Goal: Check status: Check status

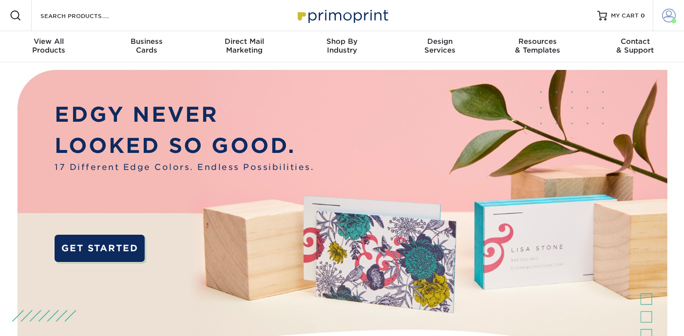
click at [672, 4] on link "Account" at bounding box center [667, 15] width 31 height 31
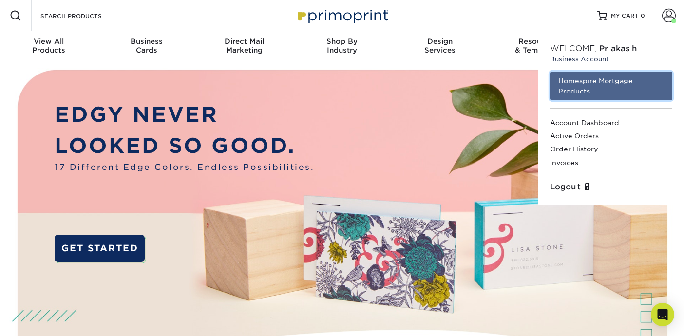
click at [613, 88] on link "Homespire Mortgage Products" at bounding box center [611, 86] width 122 height 29
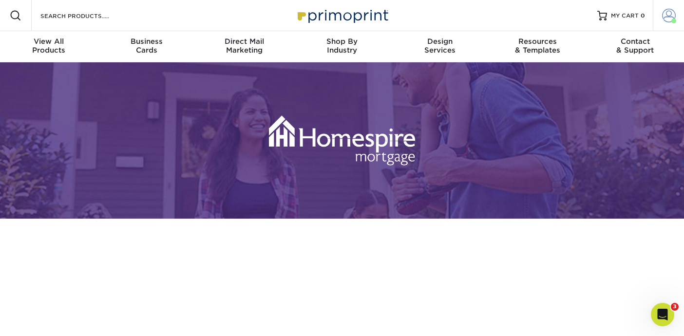
click at [666, 13] on span at bounding box center [669, 16] width 14 height 14
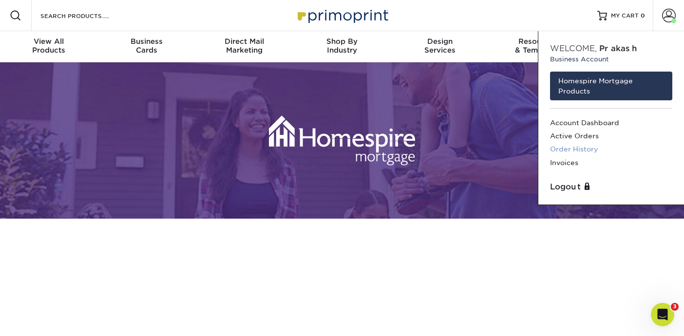
click at [576, 149] on link "Order History" at bounding box center [611, 149] width 122 height 13
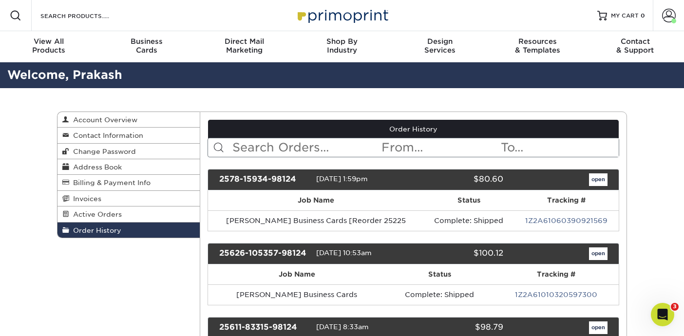
click at [332, 140] on input "text" at bounding box center [305, 147] width 149 height 19
type input "maggie"
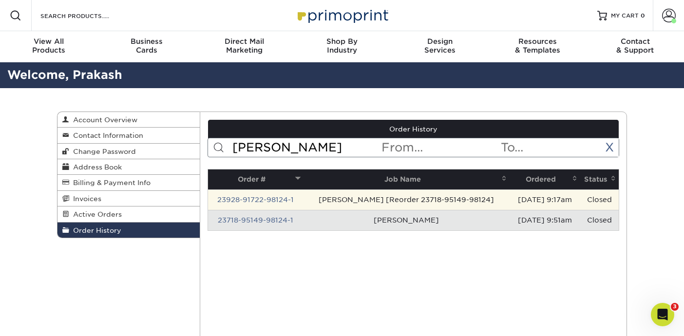
click at [279, 195] on td "23928-91722-98124-1" at bounding box center [256, 199] width 96 height 20
click at [278, 198] on link "23928-91722-98124-1" at bounding box center [255, 200] width 76 height 8
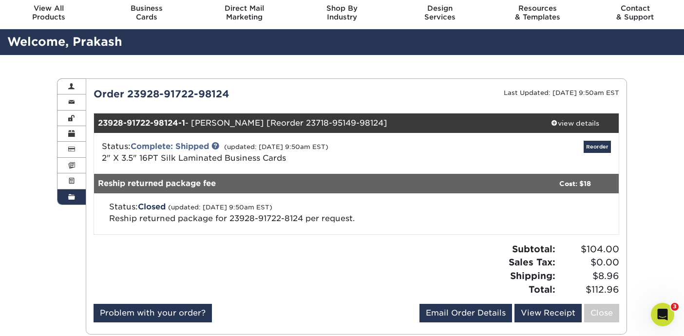
scroll to position [94, 0]
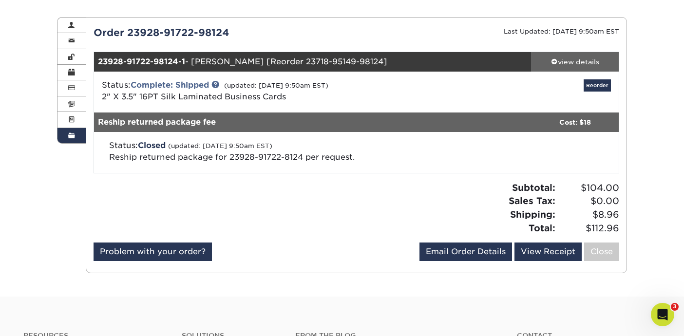
click at [559, 63] on div "view details" at bounding box center [575, 62] width 88 height 10
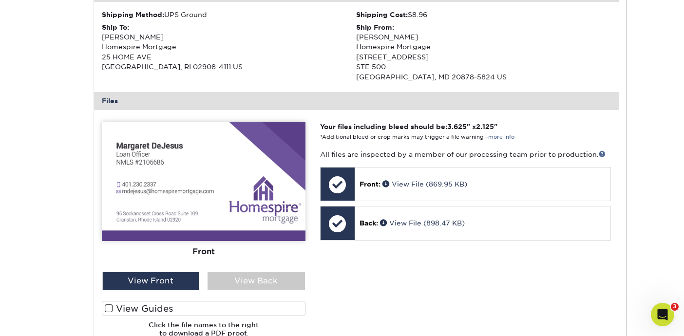
scroll to position [342, 0]
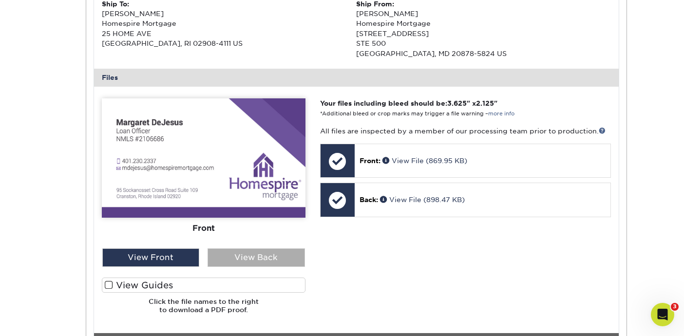
click at [254, 264] on div "View Back" at bounding box center [255, 257] width 97 height 19
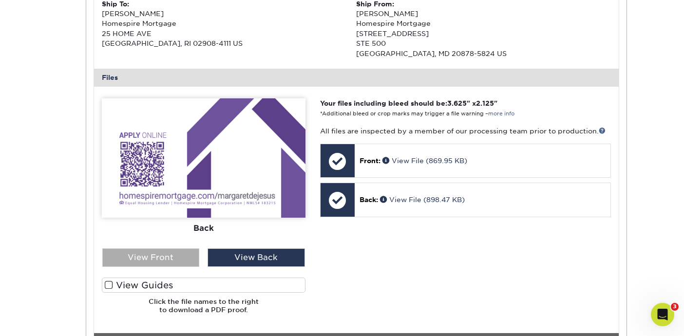
click at [182, 257] on div "View Front" at bounding box center [150, 257] width 97 height 19
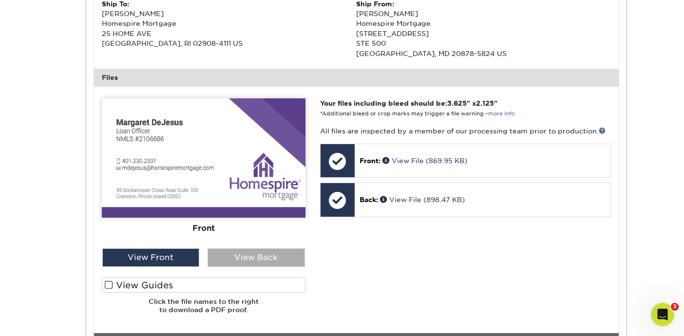
click at [265, 260] on div "View Back" at bounding box center [255, 257] width 97 height 19
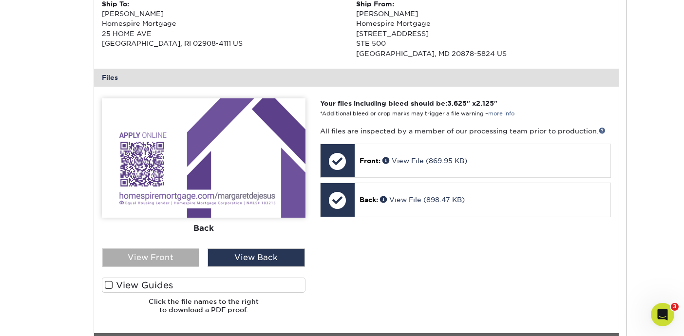
click at [154, 251] on div "View Front" at bounding box center [150, 257] width 97 height 19
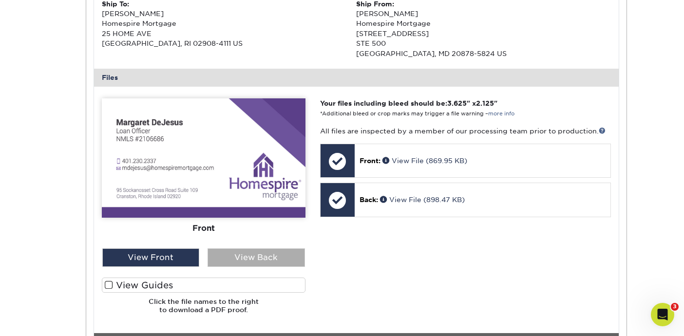
click at [242, 260] on div "View Back" at bounding box center [255, 257] width 97 height 19
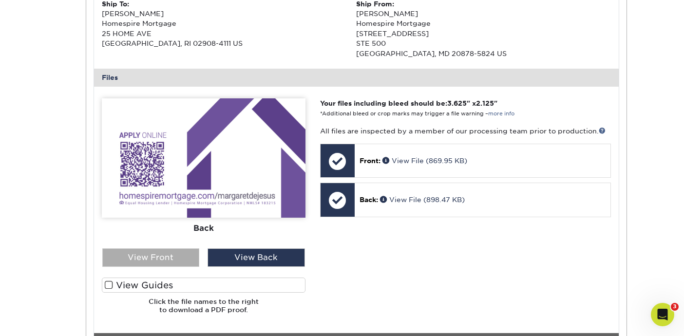
click at [142, 261] on div "View Front" at bounding box center [150, 257] width 97 height 19
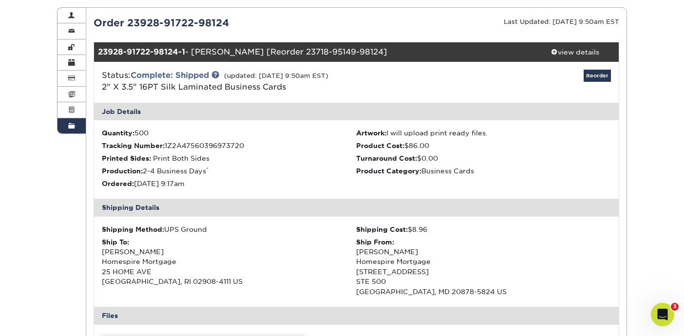
scroll to position [0, 0]
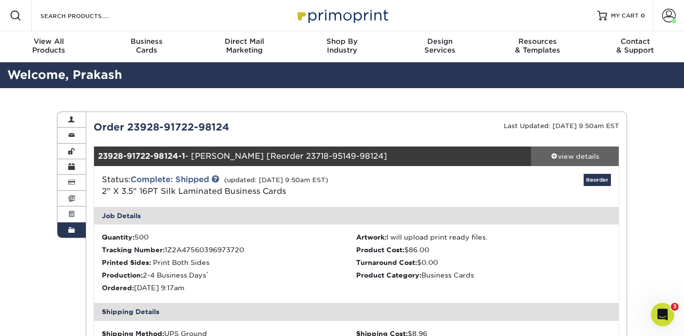
click at [558, 156] on div "view details" at bounding box center [575, 156] width 88 height 10
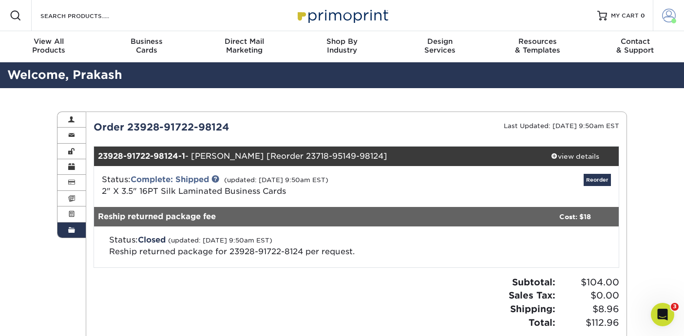
click at [656, 18] on link "Account" at bounding box center [667, 15] width 31 height 31
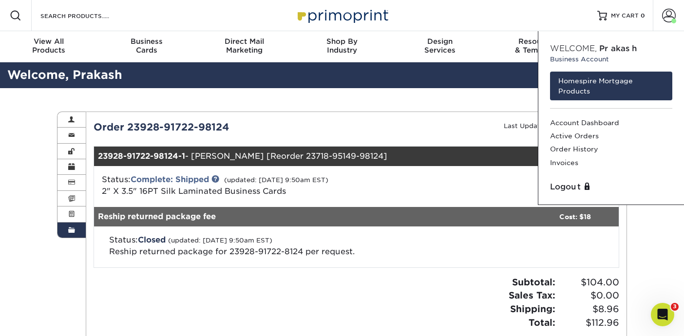
click at [445, 123] on div "Last Updated: 11/02/2023 9:50am EST" at bounding box center [491, 127] width 270 height 15
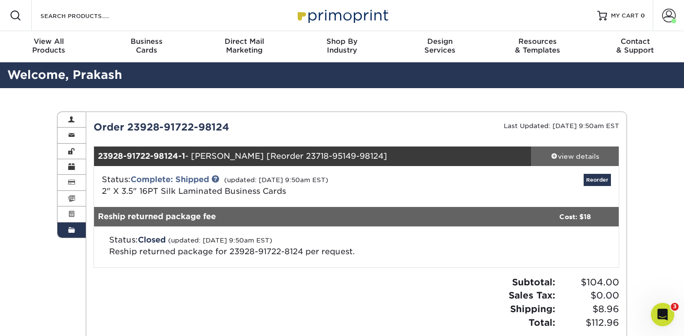
click at [580, 151] on div "view details" at bounding box center [575, 156] width 88 height 10
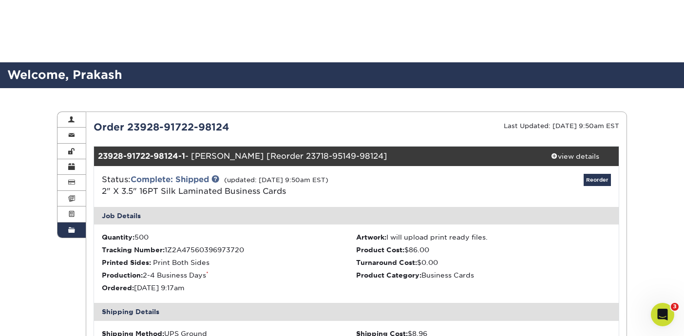
scroll to position [284, 0]
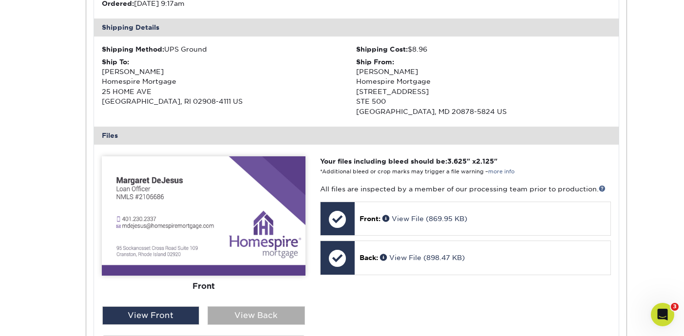
click at [264, 320] on div "View Back" at bounding box center [255, 315] width 97 height 19
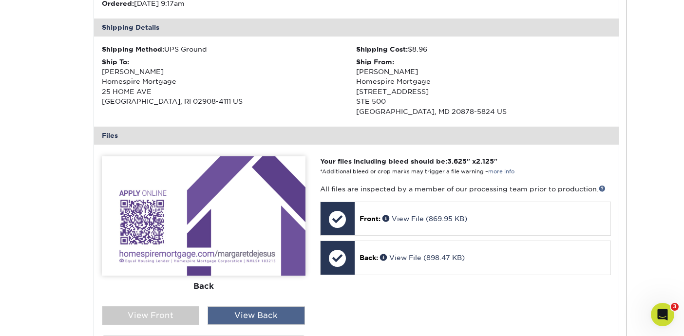
click at [263, 317] on div "View Back" at bounding box center [255, 315] width 97 height 19
click at [313, 306] on div "Your files including bleed should be: 3.625 " x 2.125 " *Additional bleed or cr…" at bounding box center [465, 267] width 305 height 223
click at [212, 247] on img at bounding box center [204, 215] width 204 height 119
click at [257, 320] on div "View Back" at bounding box center [255, 315] width 97 height 19
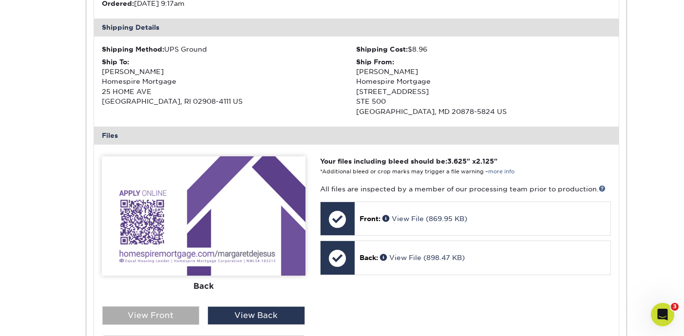
click at [184, 317] on div "View Front" at bounding box center [150, 315] width 97 height 19
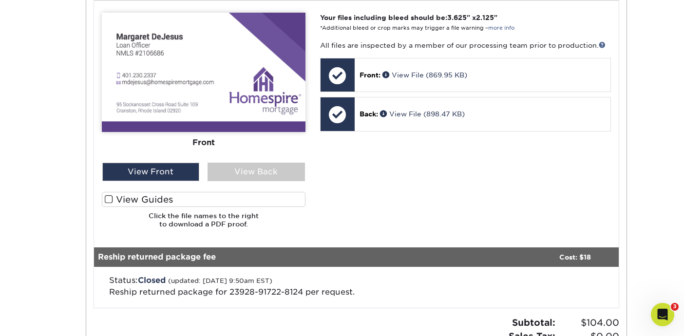
scroll to position [422, 0]
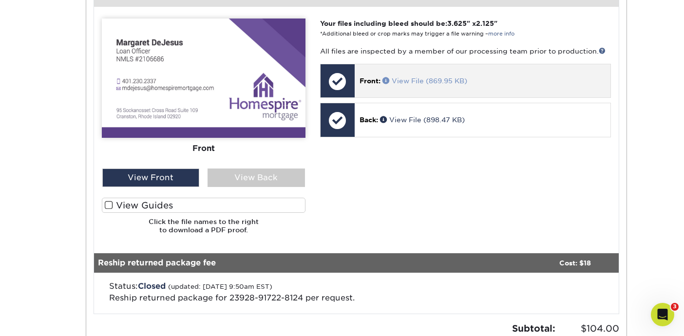
click at [388, 79] on span at bounding box center [386, 80] width 9 height 7
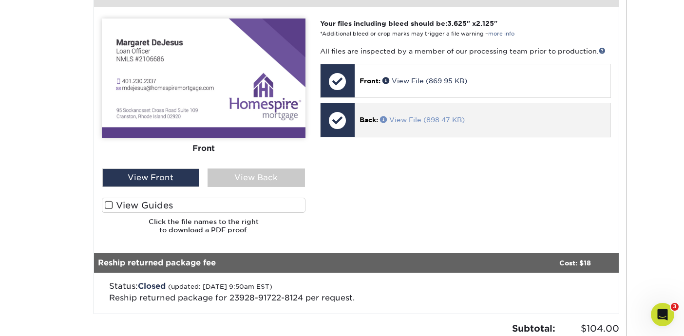
click at [382, 118] on span at bounding box center [384, 119] width 9 height 7
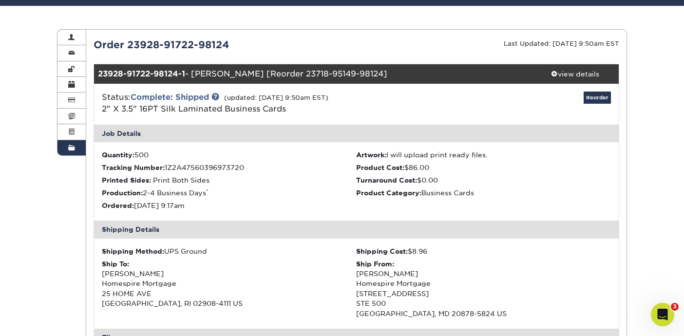
scroll to position [0, 0]
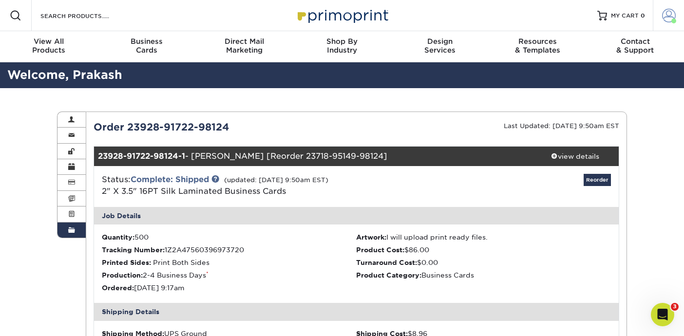
click at [663, 18] on span at bounding box center [669, 16] width 14 height 14
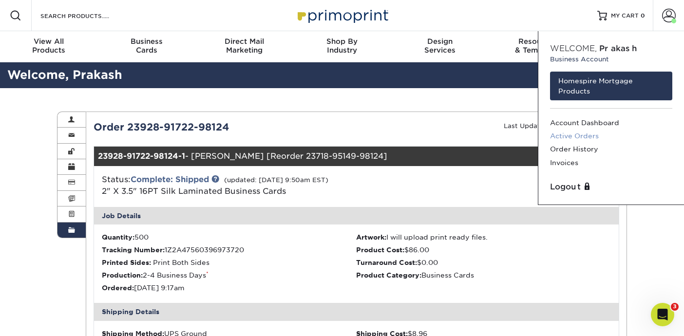
click at [594, 134] on link "Active Orders" at bounding box center [611, 136] width 122 height 13
click at [585, 151] on link "Order History" at bounding box center [611, 149] width 122 height 13
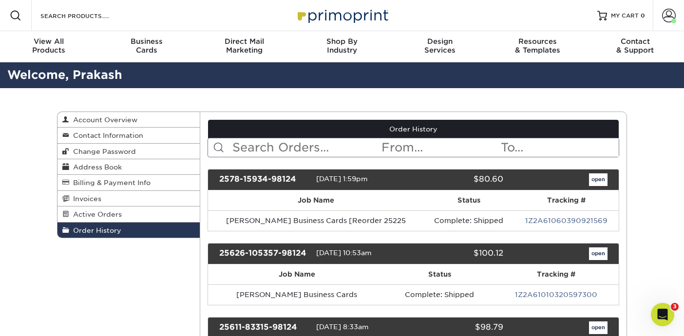
click at [302, 144] on input "text" at bounding box center [305, 147] width 149 height 19
type input "m"
type input "dejesus"
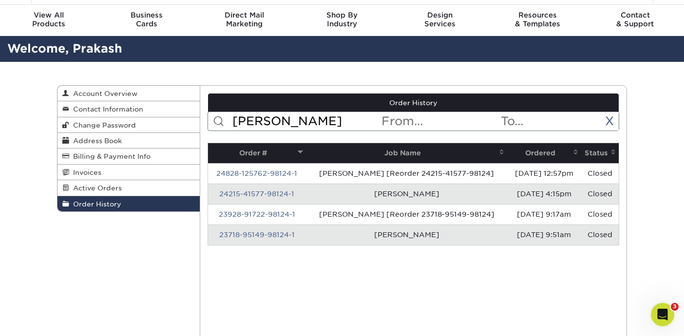
scroll to position [27, 0]
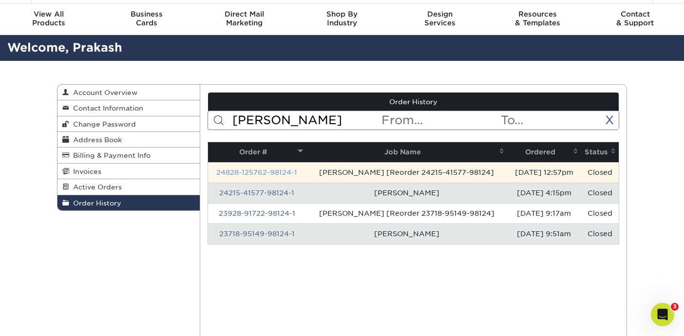
click at [278, 171] on link "24828-125762-98124-1" at bounding box center [256, 172] width 81 height 8
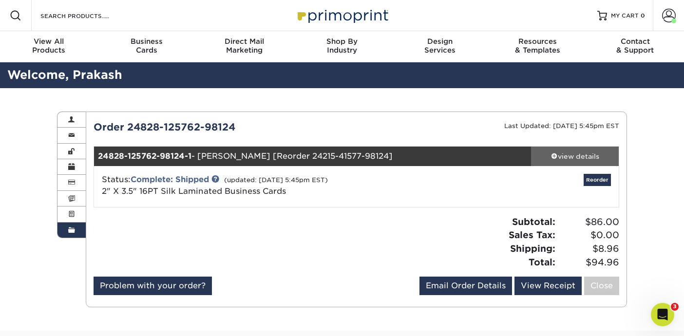
click at [549, 157] on div "view details" at bounding box center [575, 156] width 88 height 10
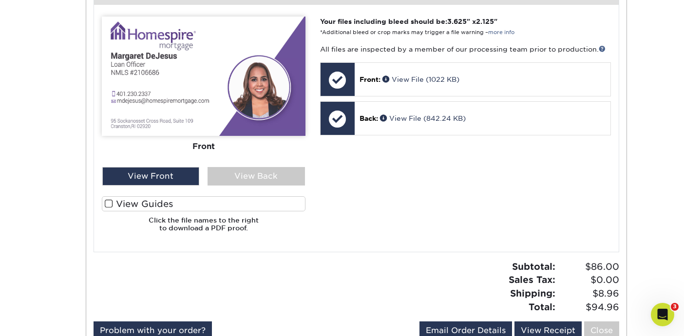
scroll to position [438, 0]
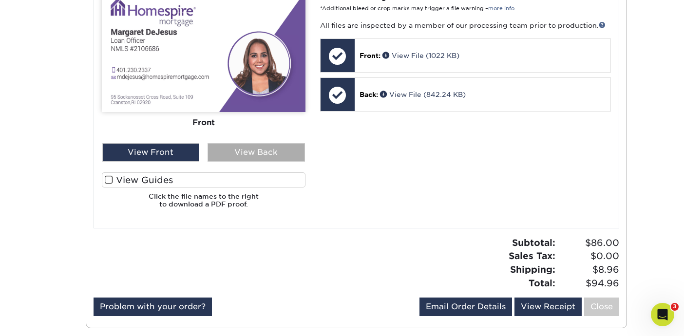
click at [279, 159] on div "View Back" at bounding box center [255, 152] width 97 height 19
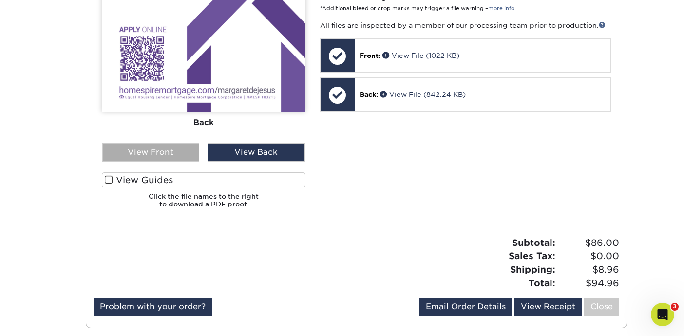
click at [181, 147] on div "View Front" at bounding box center [150, 152] width 97 height 19
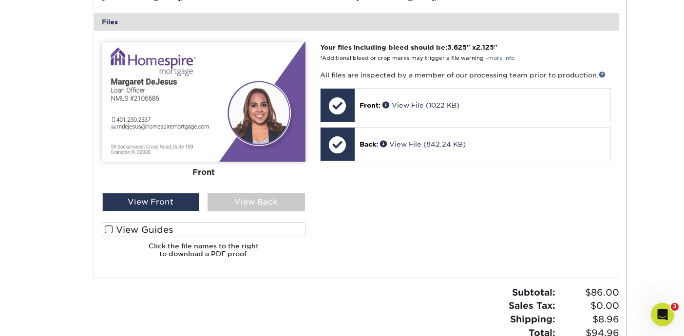
scroll to position [369, 0]
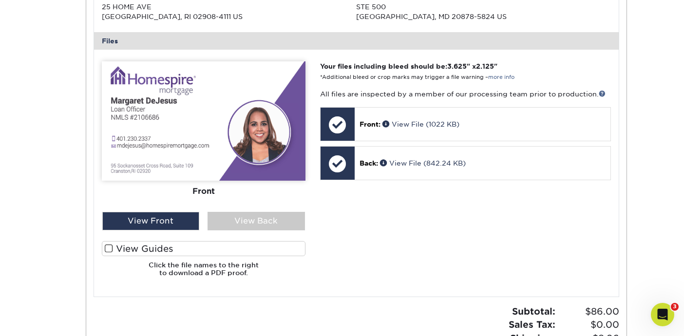
click at [261, 202] on div "Front" at bounding box center [204, 191] width 204 height 21
click at [260, 218] on div "View Back" at bounding box center [255, 221] width 97 height 19
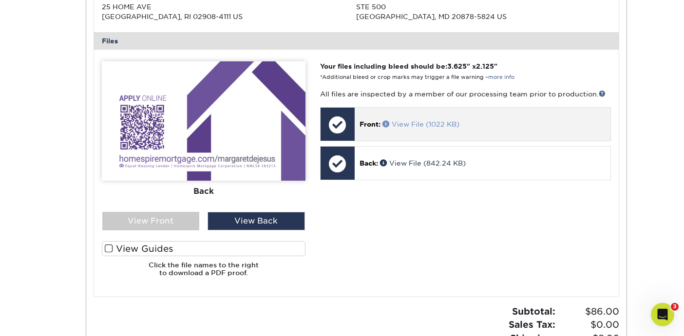
click at [422, 124] on link "View File (1022 KB)" at bounding box center [420, 124] width 77 height 8
click at [387, 123] on span at bounding box center [386, 123] width 9 height 7
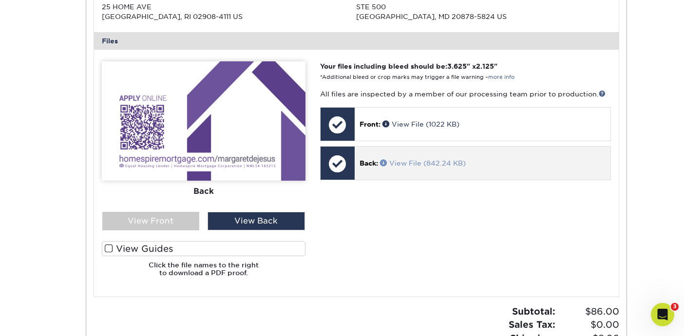
click at [383, 161] on span at bounding box center [384, 162] width 9 height 7
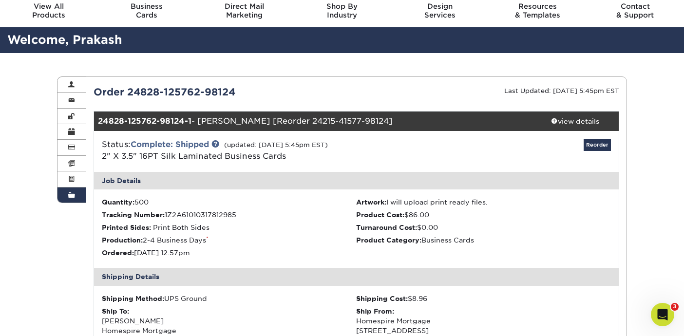
scroll to position [0, 0]
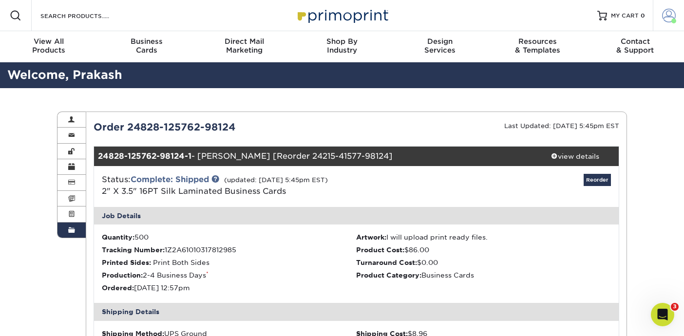
click at [676, 15] on link "Account" at bounding box center [667, 15] width 31 height 31
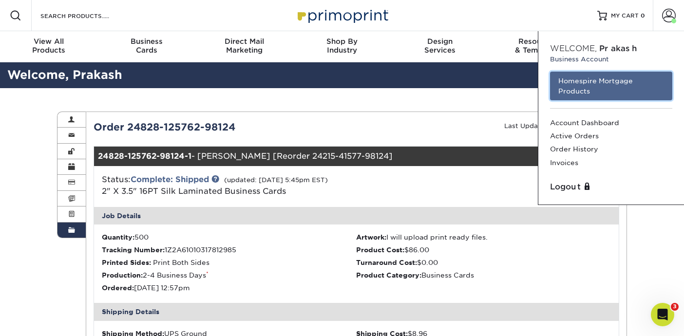
click at [613, 86] on link "Homespire Mortgage Products" at bounding box center [611, 86] width 122 height 29
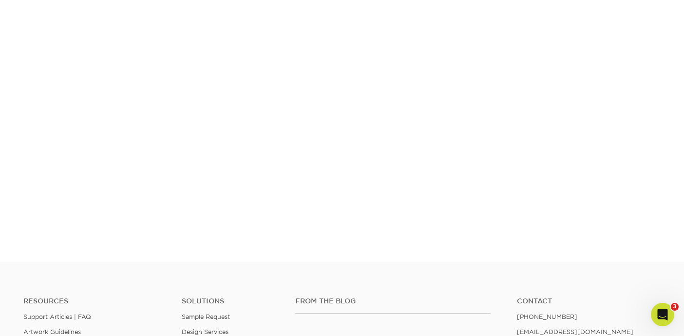
scroll to position [219, 0]
